Goal: Information Seeking & Learning: Check status

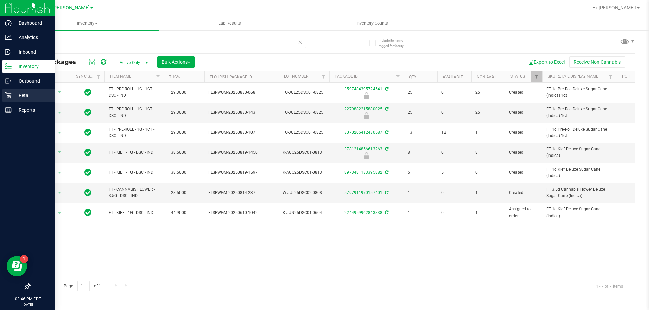
click at [14, 99] on p "Retail" at bounding box center [32, 96] width 41 height 8
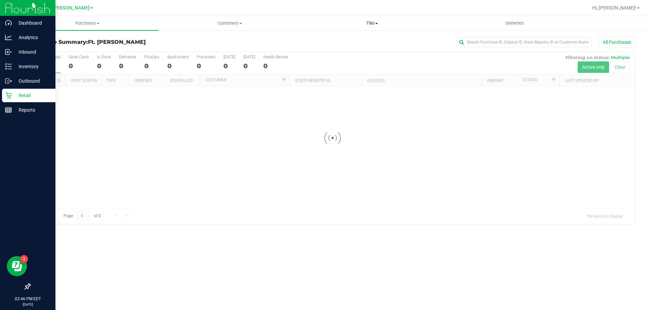
click at [385, 22] on span "Tills" at bounding box center [372, 23] width 142 height 6
click at [252, 40] on div "All Purchases" at bounding box center [433, 41] width 404 height 11
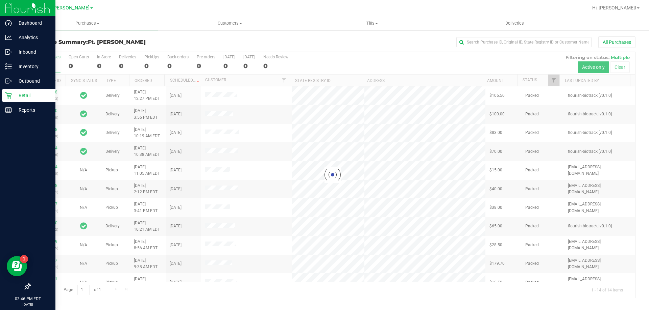
click at [255, 38] on div "All Purchases" at bounding box center [433, 41] width 404 height 11
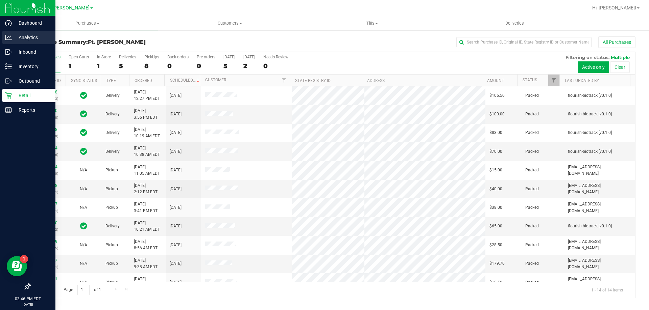
click at [30, 40] on p "Analytics" at bounding box center [32, 37] width 41 height 8
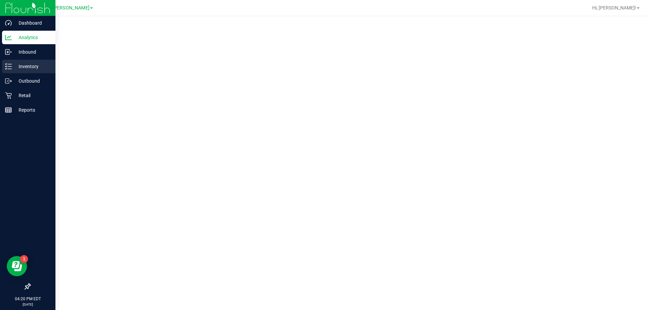
click at [11, 68] on icon at bounding box center [8, 66] width 7 height 7
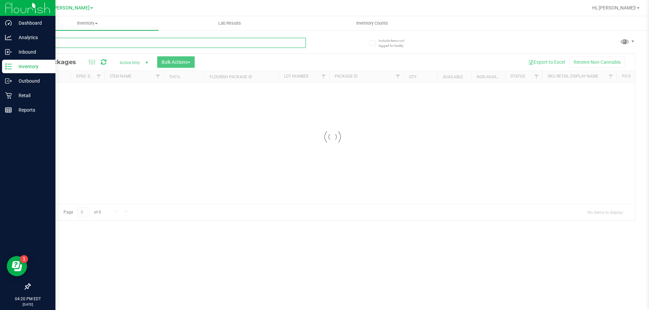
click at [67, 44] on input "text" at bounding box center [168, 43] width 276 height 10
click at [69, 44] on input "text" at bounding box center [168, 43] width 276 height 10
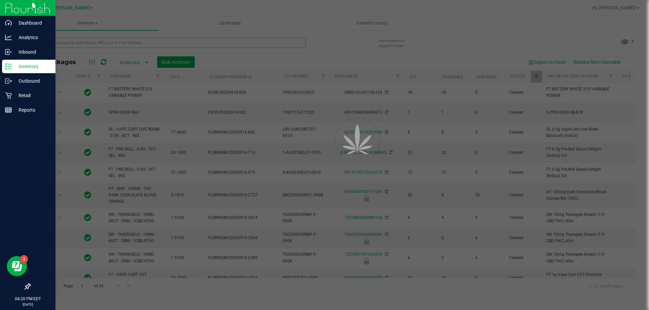
click at [75, 44] on div at bounding box center [324, 155] width 649 height 310
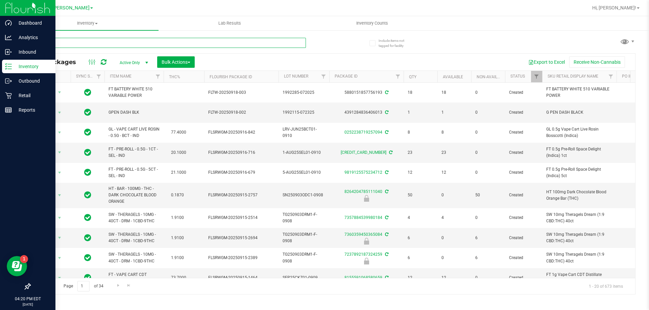
click at [75, 44] on input "text" at bounding box center [168, 43] width 276 height 10
paste input "FT 1g Vape Cart CDT Distillate Mercury Rising (Hybrid)"
type input "FT 1g Vape Cart CDT Distillate Mercury Rising (Hybrid)"
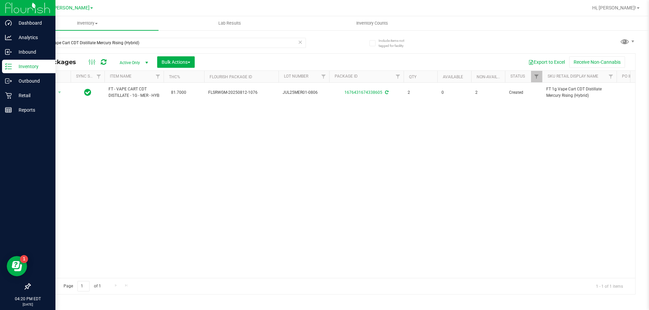
click at [204, 131] on div "Action Action Adjust qty Create package Edit attributes Global inventory Locate…" at bounding box center [332, 181] width 605 height 196
click at [15, 107] on p "Reports" at bounding box center [32, 110] width 41 height 8
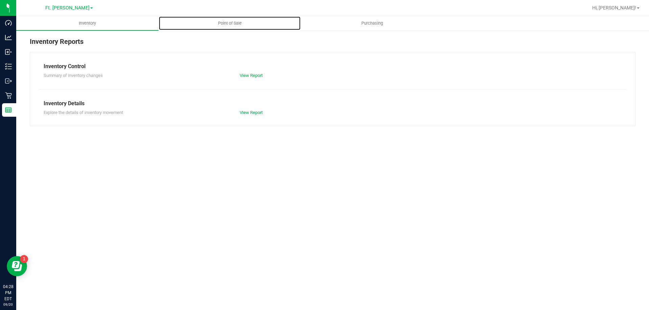
click at [234, 26] on span "Point of Sale" at bounding box center [230, 23] width 42 height 6
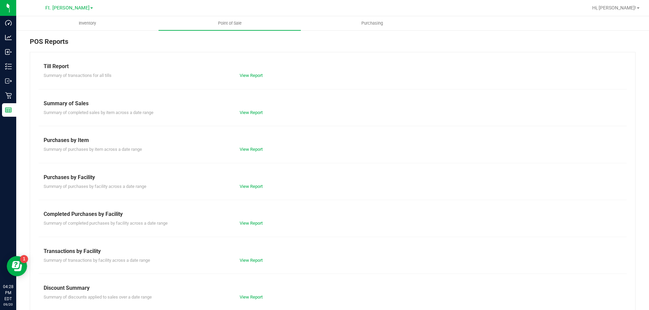
click at [257, 257] on div "View Report" at bounding box center [283, 260] width 98 height 7
click at [255, 261] on link "View Report" at bounding box center [250, 260] width 23 height 5
